Goal: Transaction & Acquisition: Purchase product/service

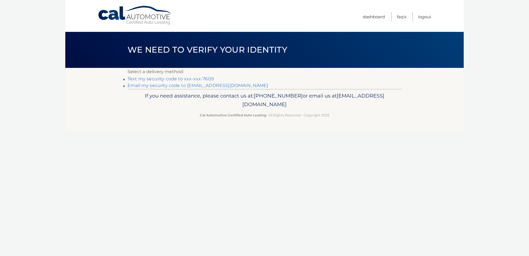
click at [178, 78] on link "Text my security code to xxx-xxx-7609" at bounding box center [171, 78] width 86 height 5
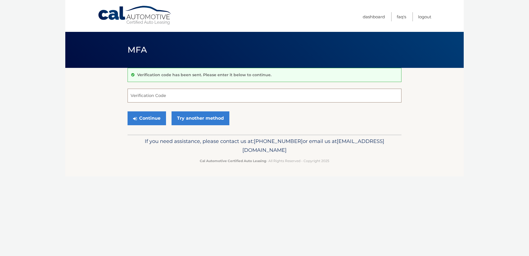
click at [175, 96] on input "Verification Code" at bounding box center [265, 96] width 274 height 14
type input "611413"
click at [150, 116] on button "Continue" at bounding box center [147, 118] width 38 height 14
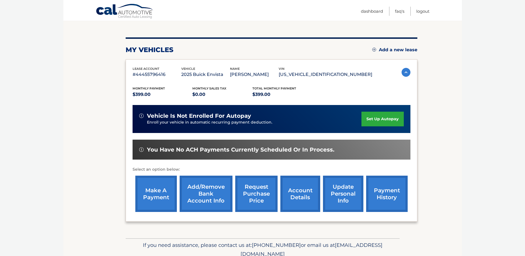
scroll to position [80, 0]
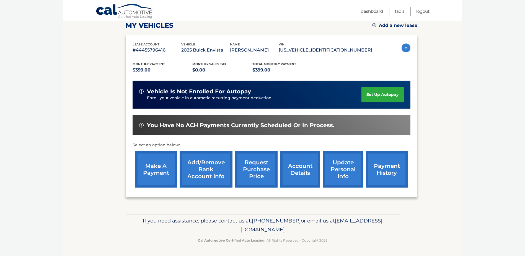
click at [155, 162] on link "make a payment" at bounding box center [156, 169] width 42 height 36
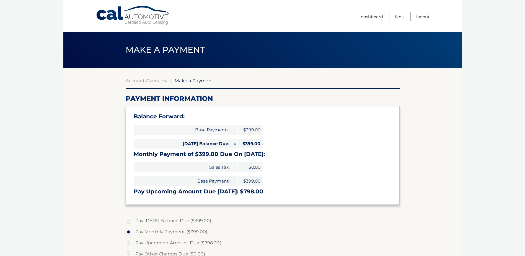
select select "MjM1ODI0MGItMDZkNS00NjkxLTllNDgtMGIyZDVhNjA3MWRh"
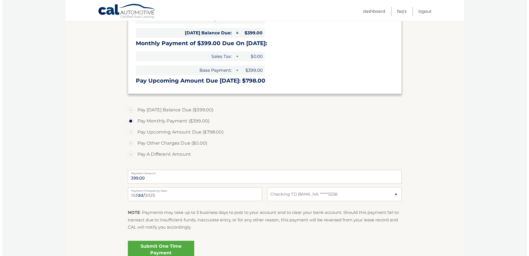
scroll to position [138, 0]
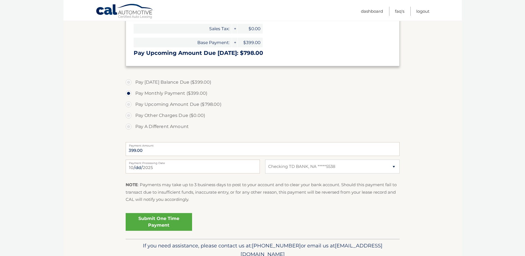
click at [152, 218] on link "Submit One Time Payment" at bounding box center [159, 222] width 66 height 18
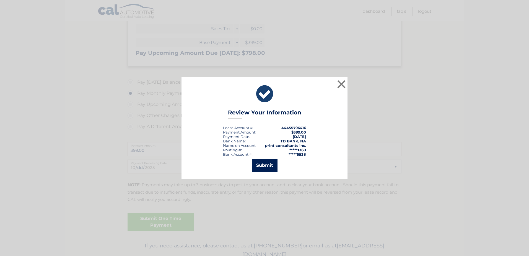
click at [263, 163] on button "Submit" at bounding box center [265, 165] width 26 height 13
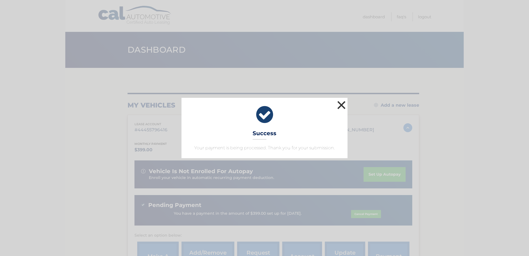
click at [343, 104] on button "×" at bounding box center [341, 104] width 11 height 11
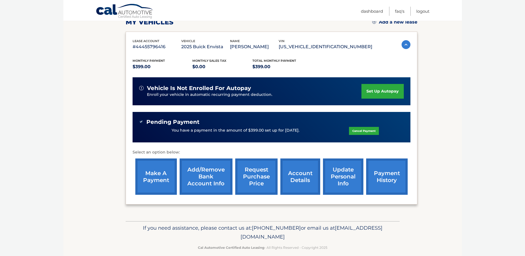
scroll to position [90, 0]
